Goal: Task Accomplishment & Management: Manage account settings

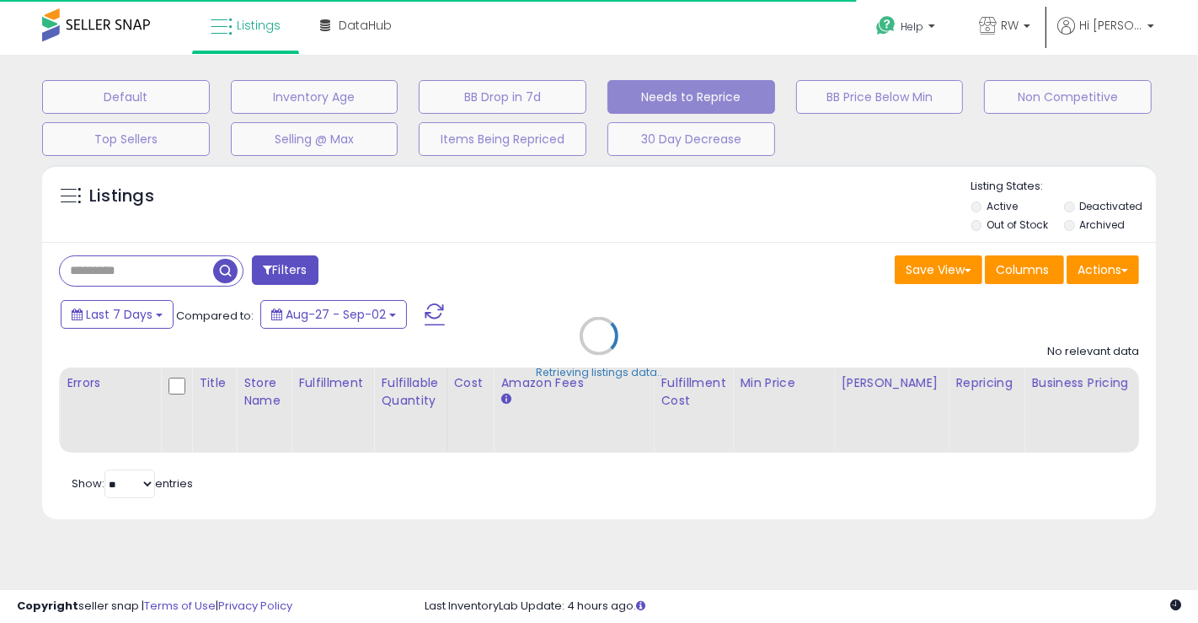
select select "**"
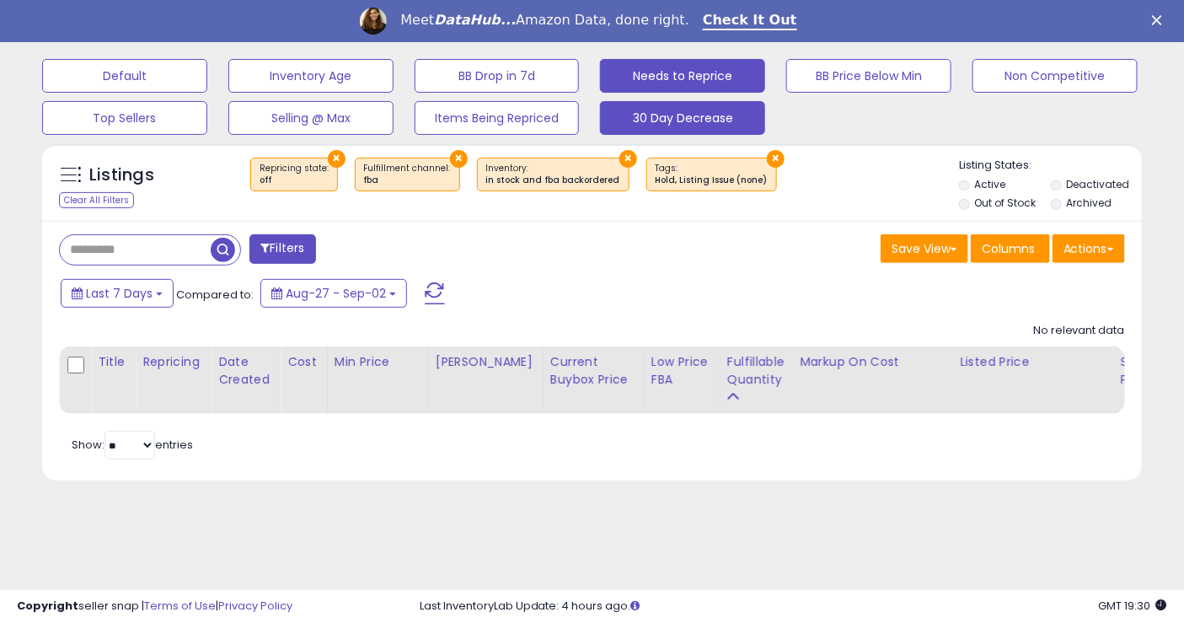
scroll to position [173, 0]
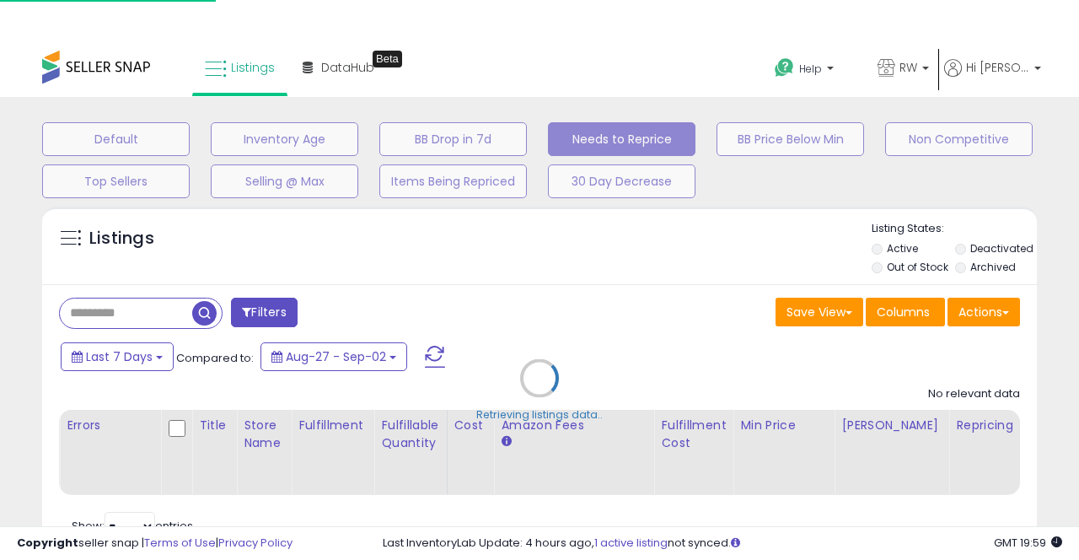
select select "**"
